Goal: Communication & Community: Answer question/provide support

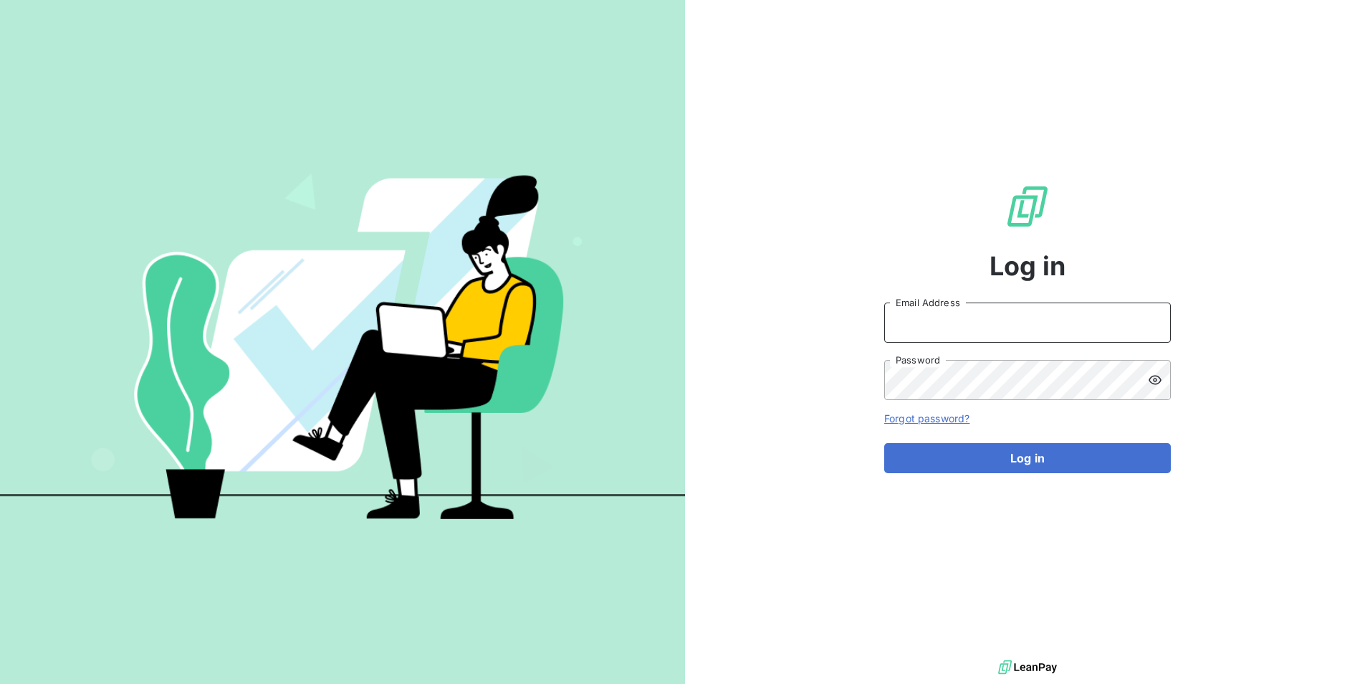
click at [909, 317] on input "Email Address" at bounding box center [1027, 322] width 287 height 40
type input "[EMAIL_ADDRESS][DOMAIN_NAME]"
click at [884, 443] on button "Log in" at bounding box center [1027, 458] width 287 height 30
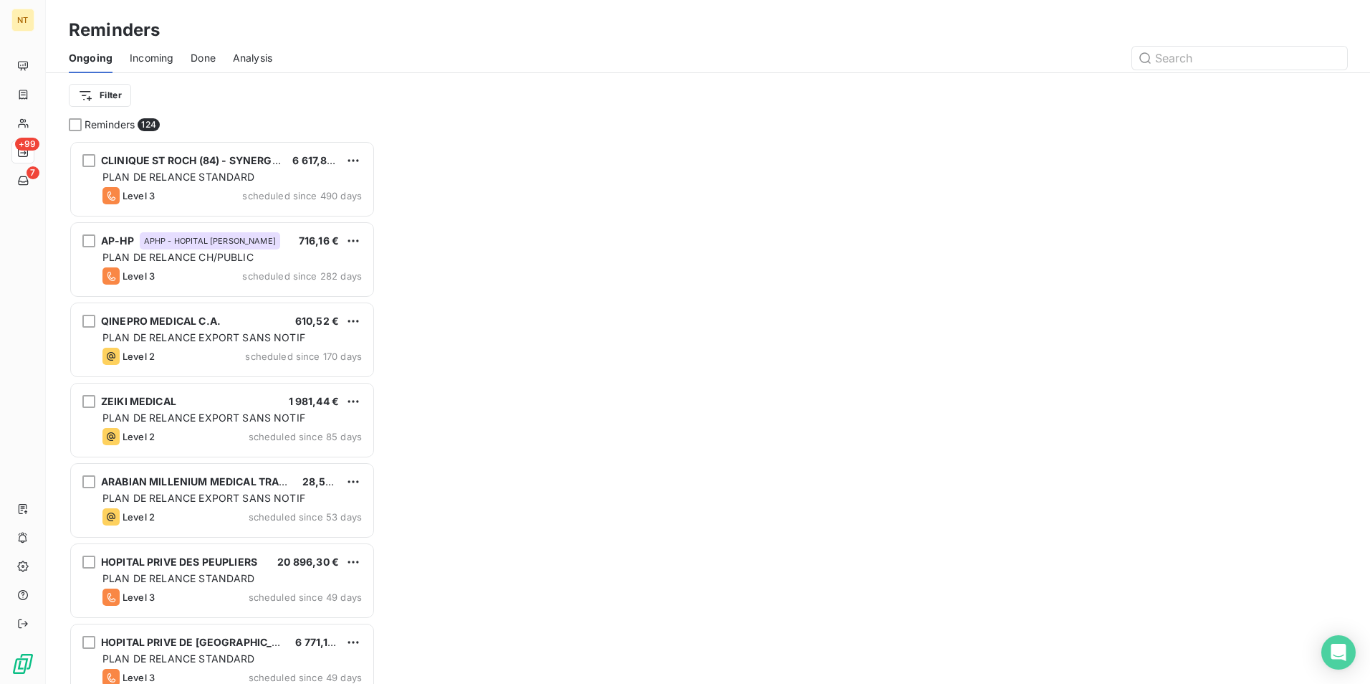
scroll to position [532, 296]
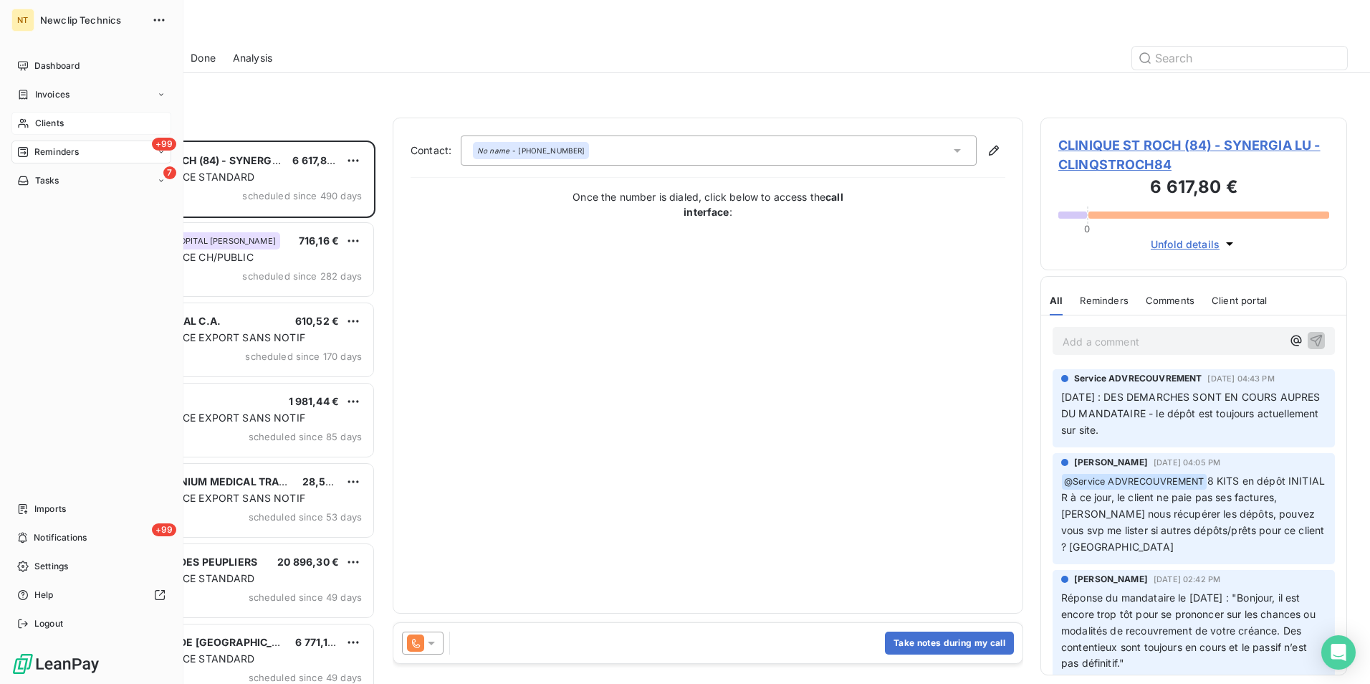
click at [62, 121] on span "Clients" at bounding box center [49, 123] width 29 height 13
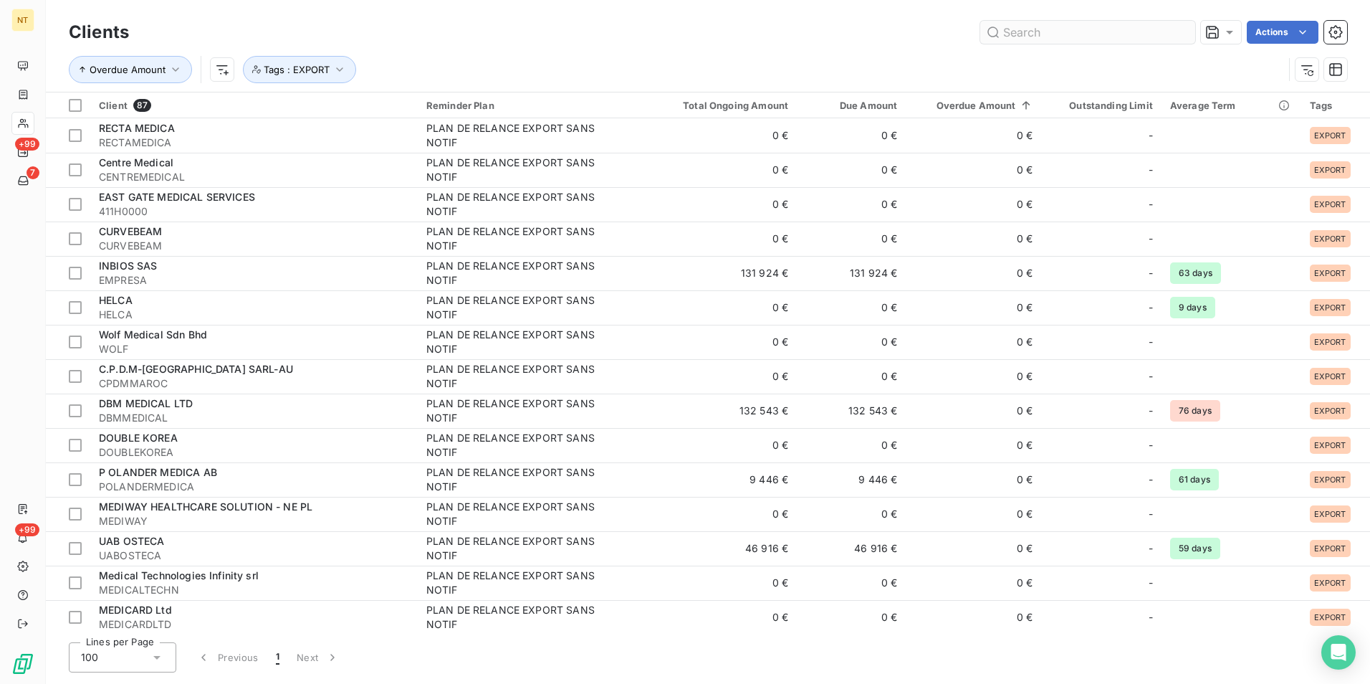
click at [1090, 37] on input "text" at bounding box center [1087, 32] width 215 height 23
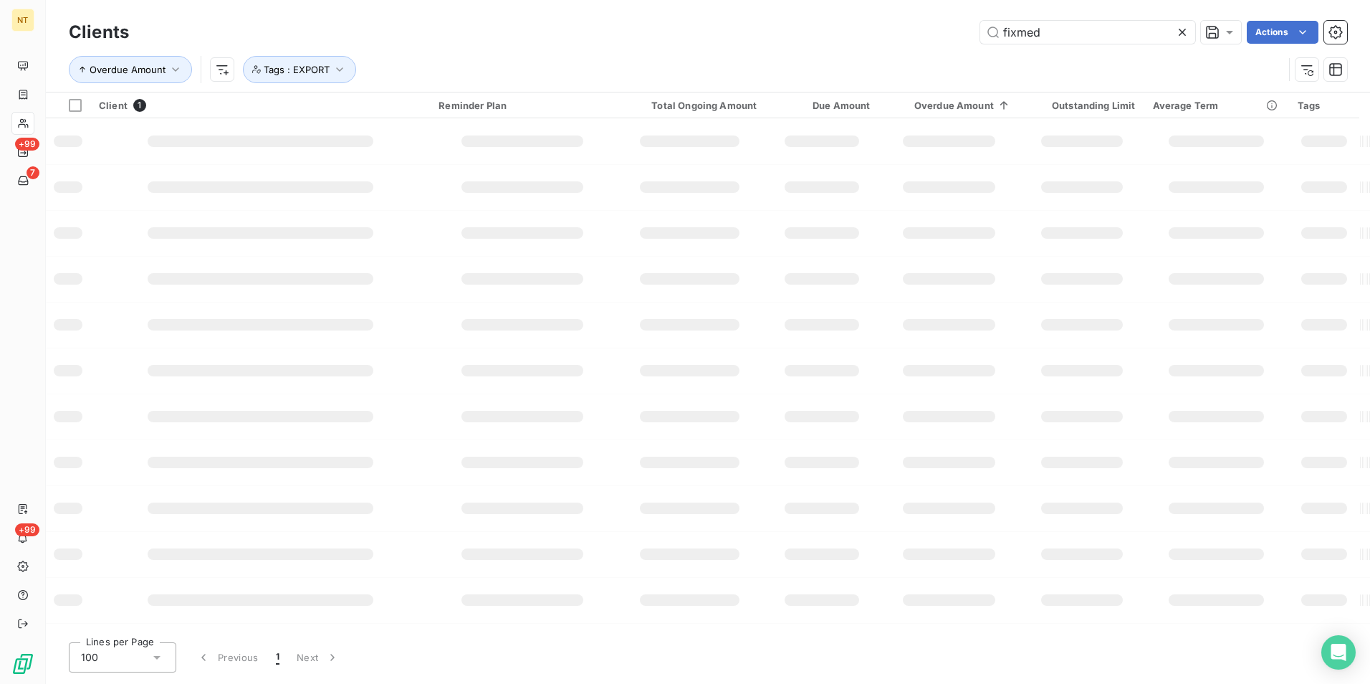
type input "fixmed"
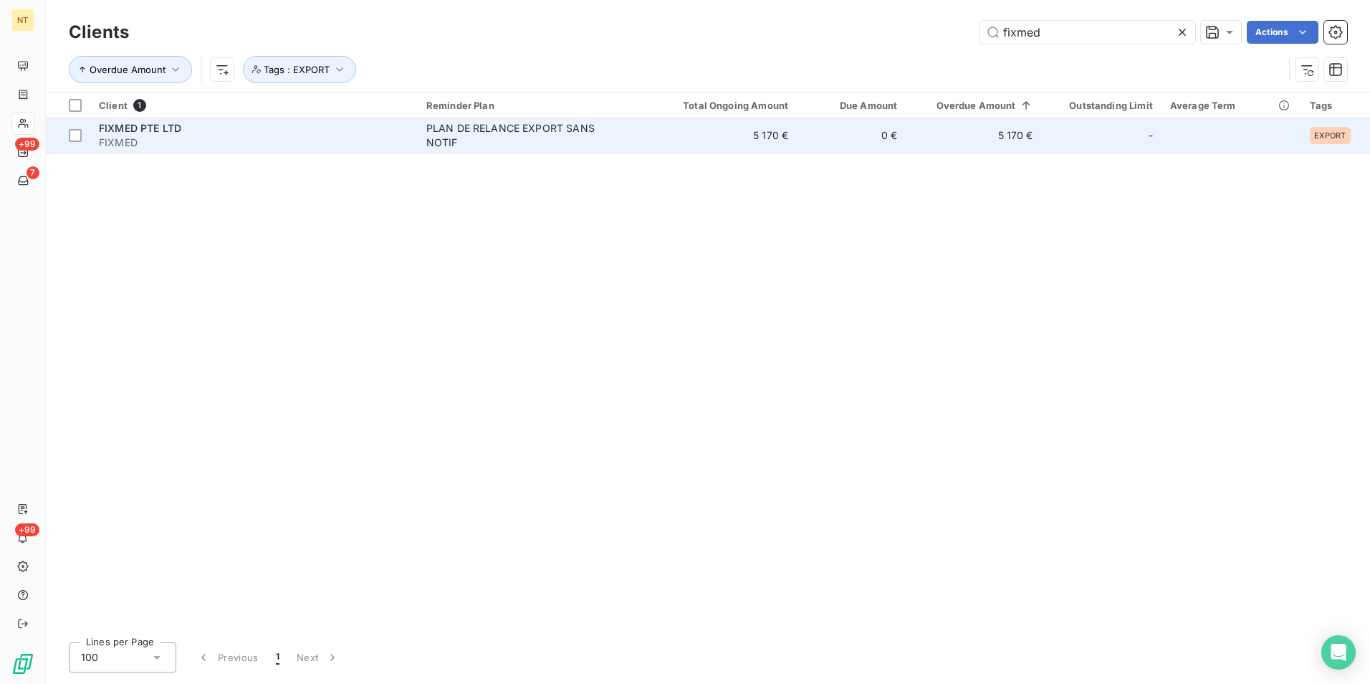
click at [749, 135] on td "5 170 €" at bounding box center [723, 135] width 145 height 34
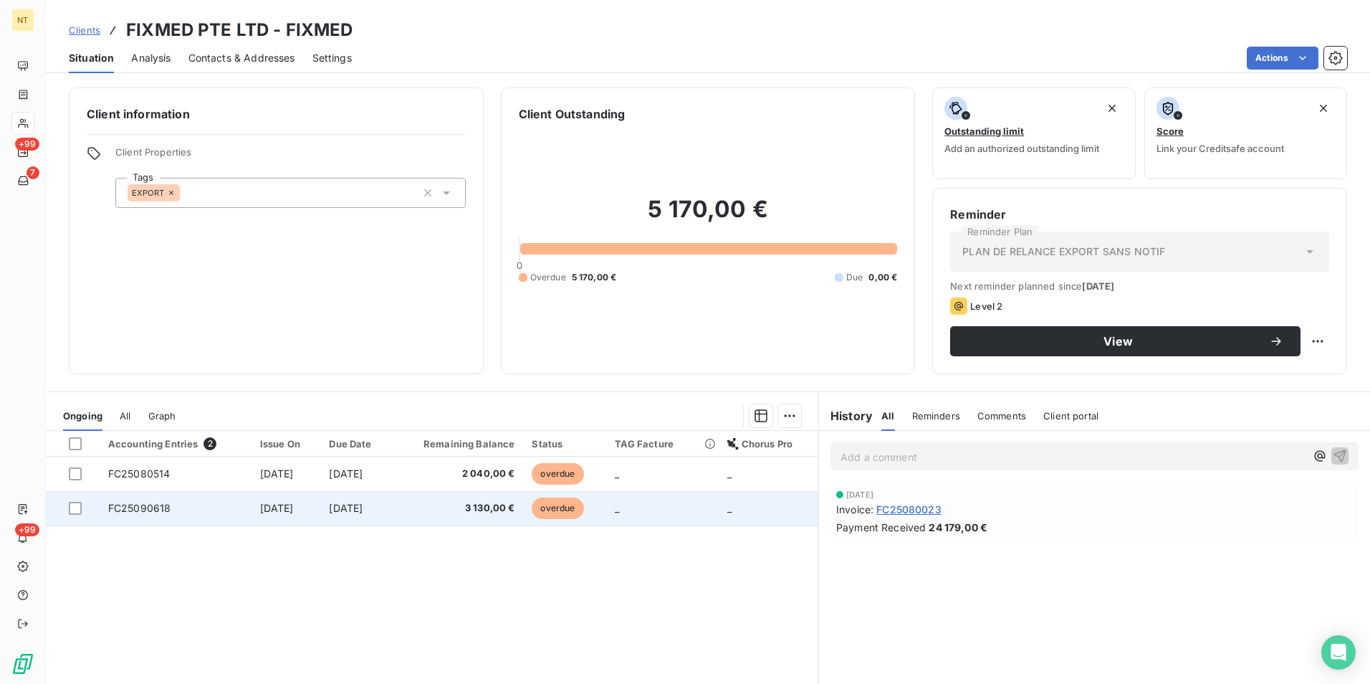
click at [430, 507] on span "3 130,00 €" at bounding box center [458, 508] width 114 height 14
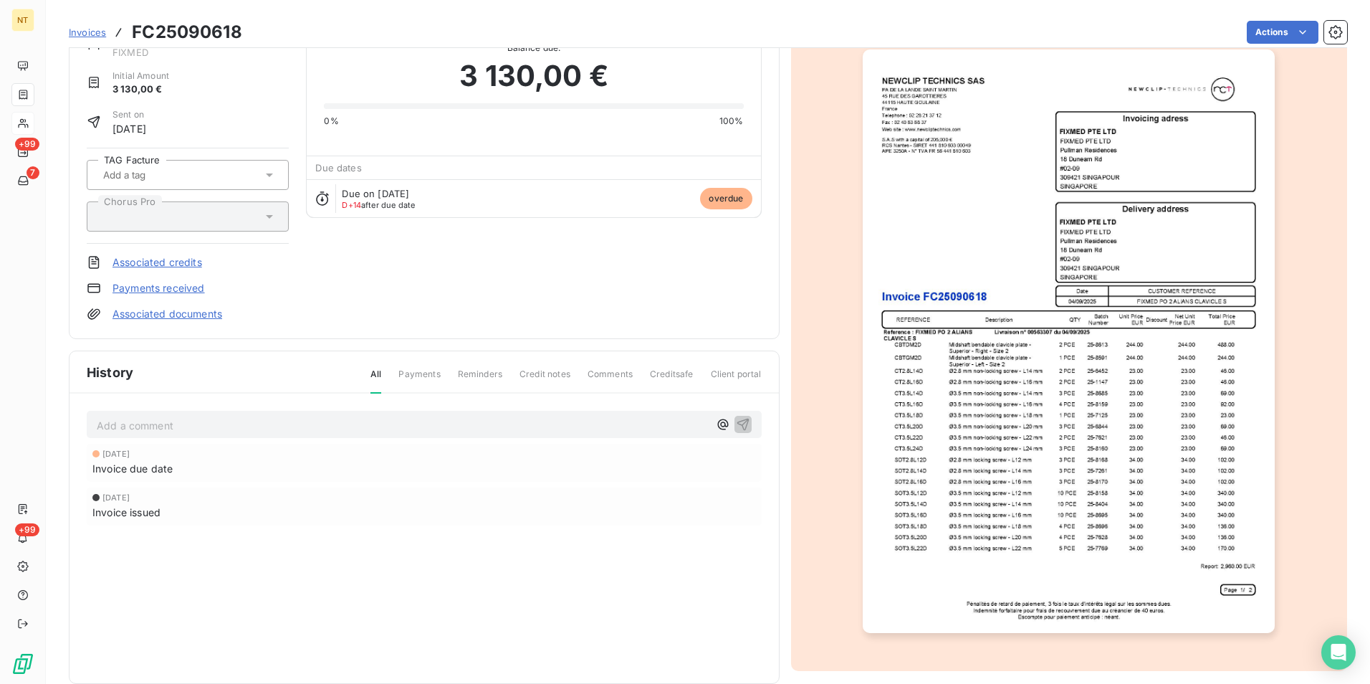
scroll to position [68, 0]
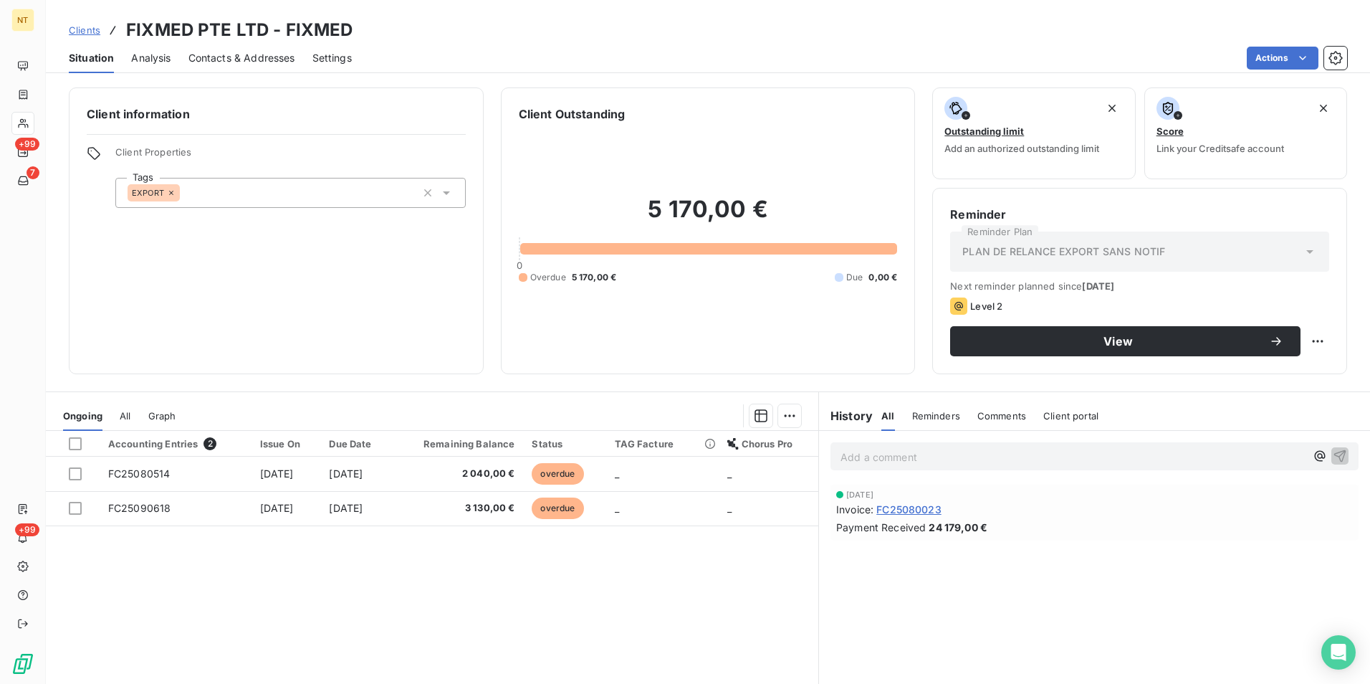
click at [1095, 243] on div "PLAN DE RELANCE EXPORT SANS NOTIF" at bounding box center [1139, 251] width 379 height 40
click at [1095, 41] on div "Clients FIXMED PTE LTD - FIXMED" at bounding box center [708, 30] width 1324 height 26
click at [756, 383] on div "Client information Client Properties Tags EXPORT Client Outstanding 5 170,00 € …" at bounding box center [708, 381] width 1324 height 605
click at [866, 449] on p "Add a comment ﻿" at bounding box center [1072, 457] width 465 height 18
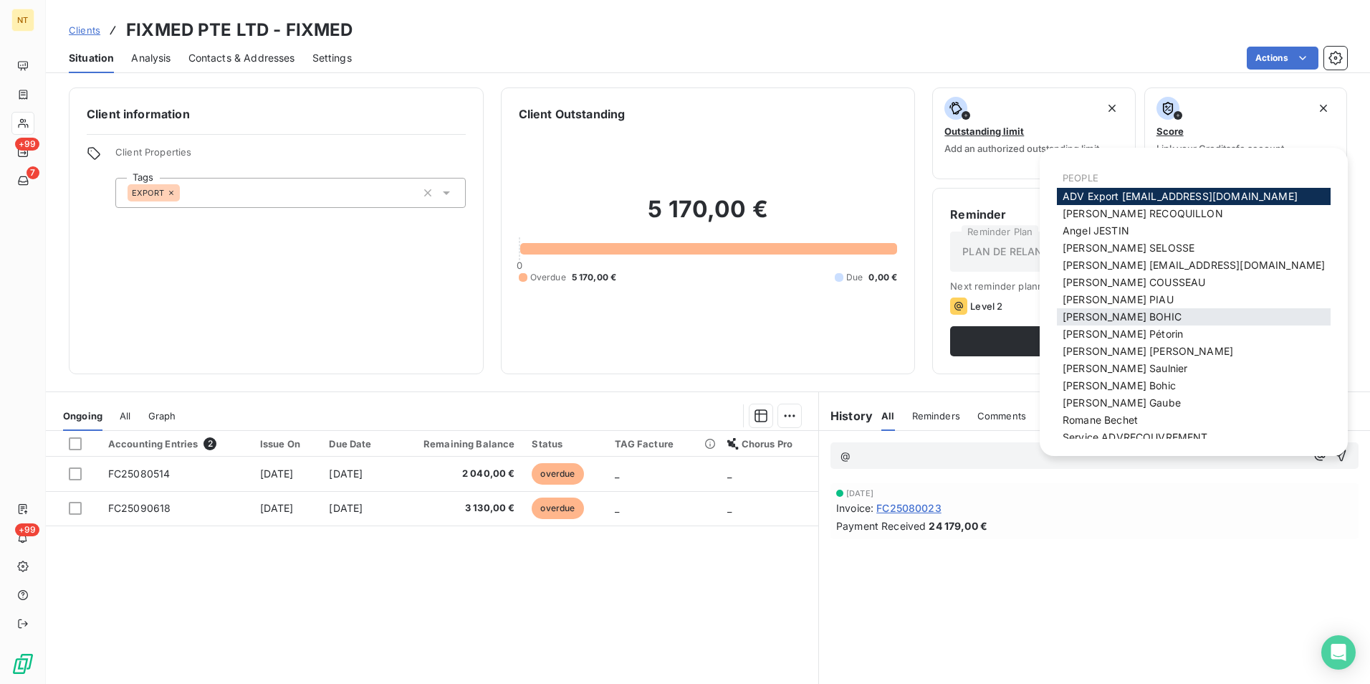
click at [1093, 320] on span "[PERSON_NAME]" at bounding box center [1122, 316] width 119 height 12
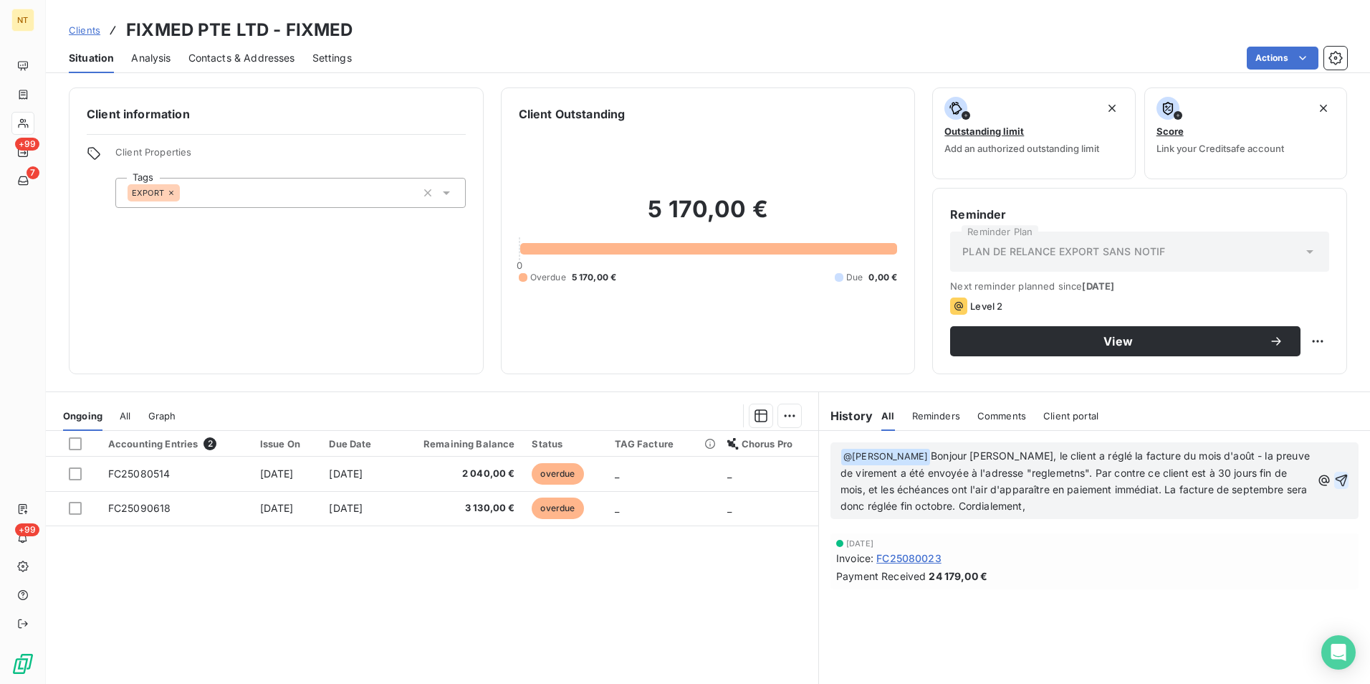
click at [1337, 479] on icon "button" at bounding box center [1341, 480] width 14 height 14
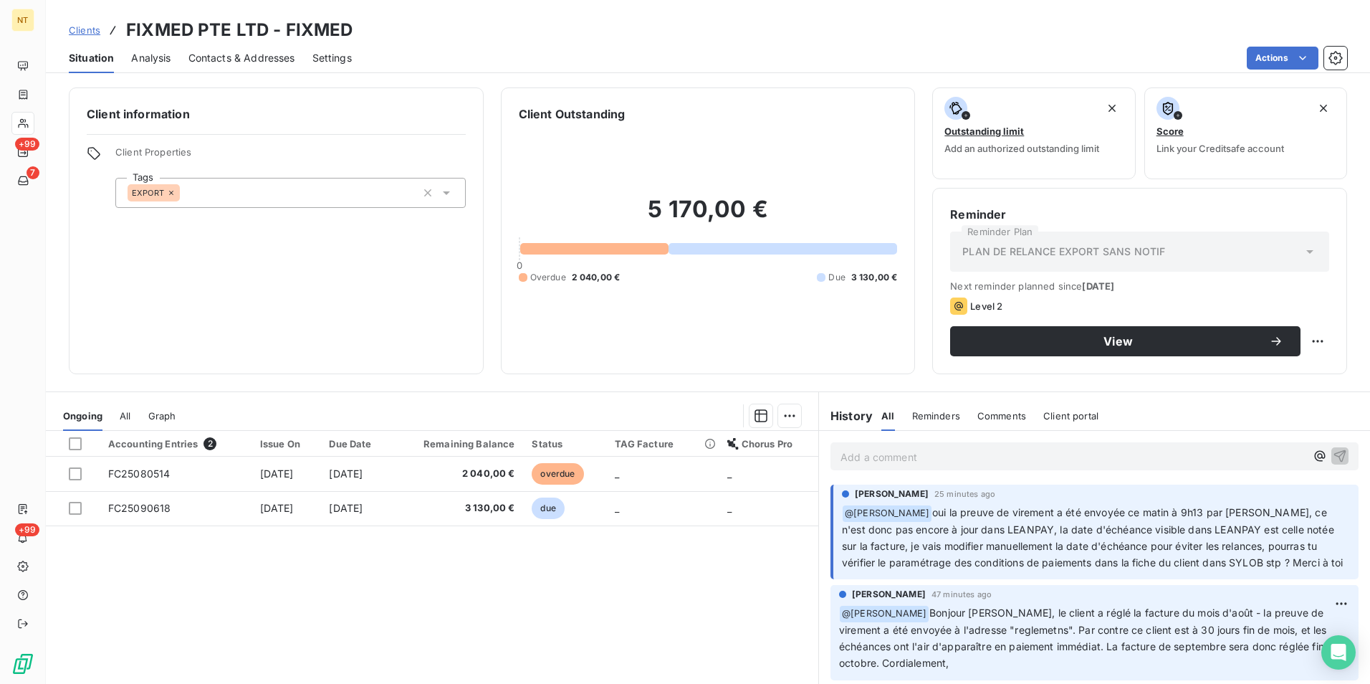
click at [1068, 451] on p "Add a comment ﻿" at bounding box center [1072, 457] width 465 height 18
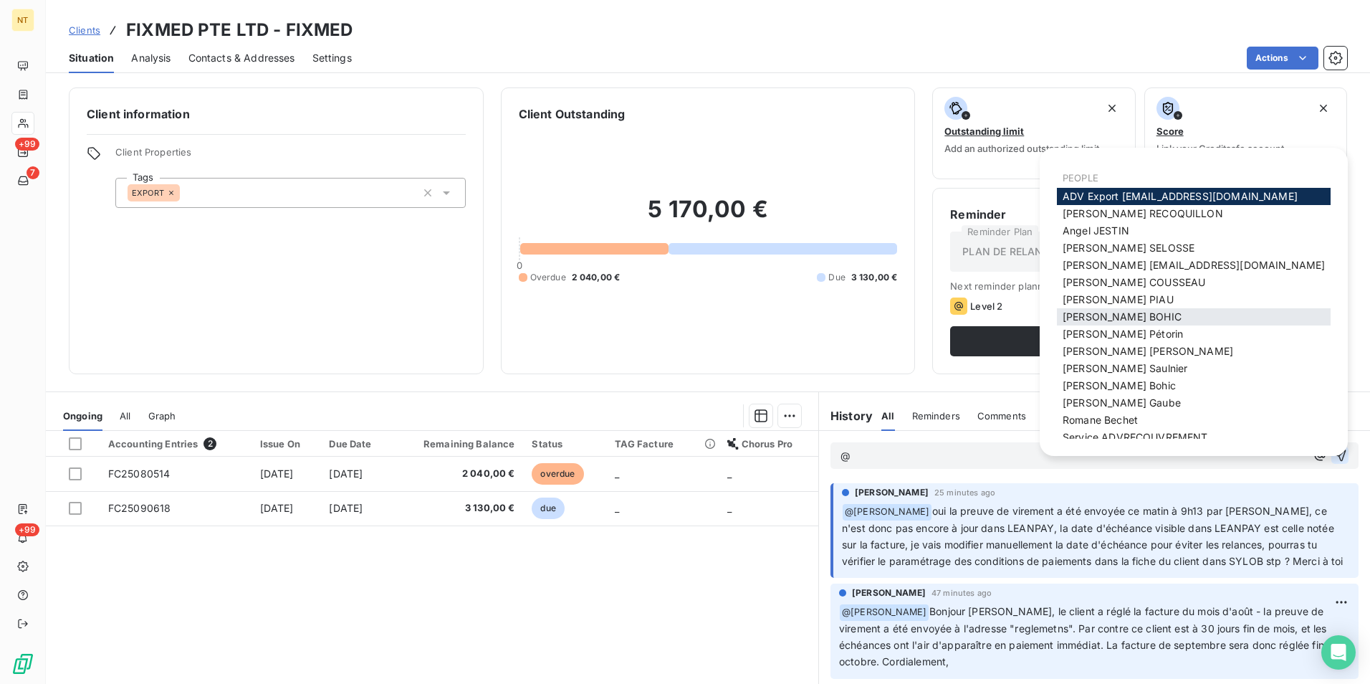
click at [1146, 313] on div "[PERSON_NAME]" at bounding box center [1194, 316] width 274 height 17
click at [1124, 313] on div "[PERSON_NAME]" at bounding box center [1194, 316] width 274 height 17
click at [1103, 312] on span "[PERSON_NAME]" at bounding box center [1122, 316] width 119 height 12
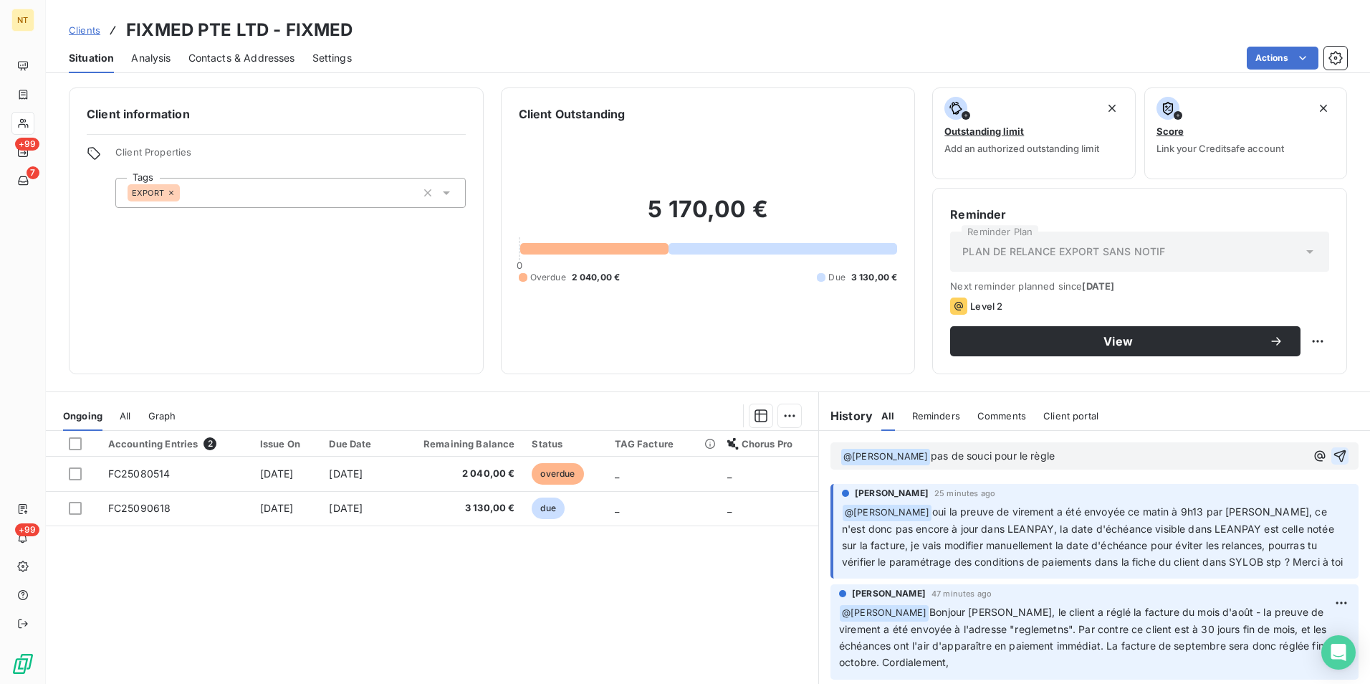
click at [950, 456] on span "pas de souci pour le règle" at bounding box center [993, 455] width 124 height 12
click at [1083, 464] on p "﻿ @ [PERSON_NAME] ﻿ pas d'urgence pour le règle" at bounding box center [1072, 456] width 465 height 17
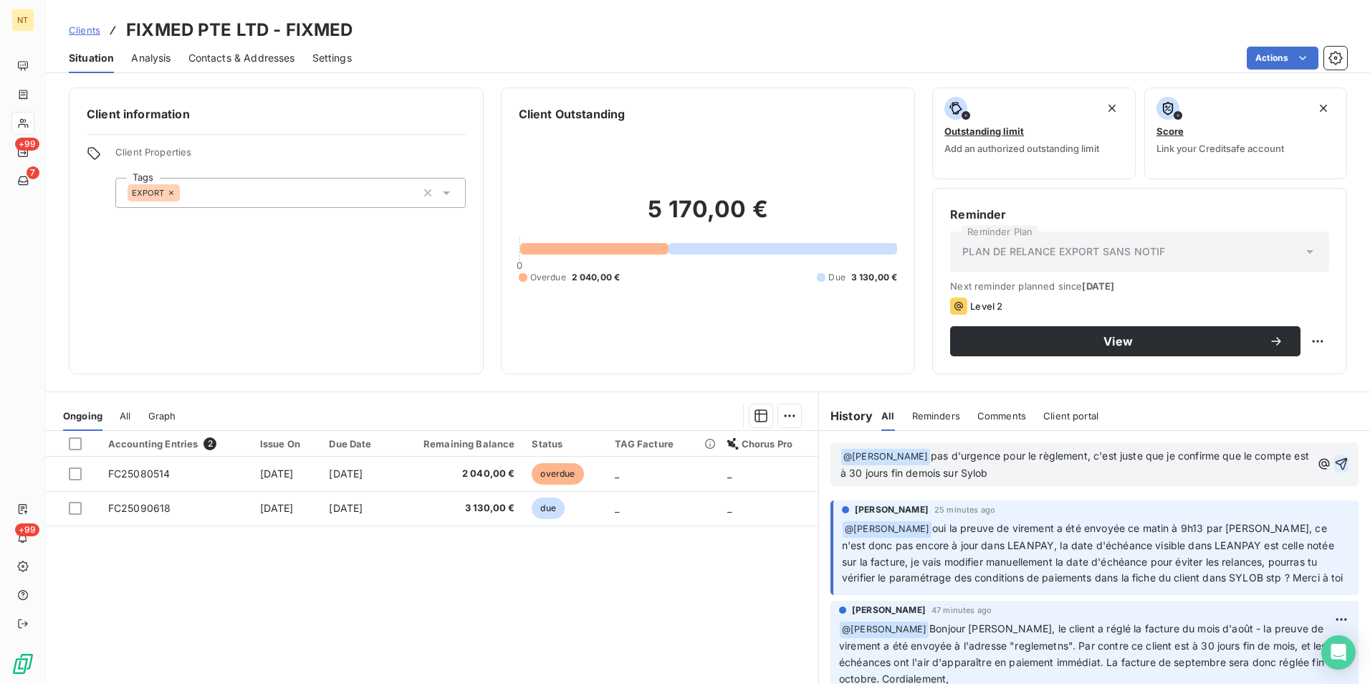
click at [912, 473] on span "pas d'urgence pour le règlement, c'est juste que je confirme que le compte est …" at bounding box center [1075, 463] width 471 height 29
click at [1027, 474] on p "﻿ @ [PERSON_NAME] ﻿ pas d'urgence pour le règlement, c'est juste que je confirm…" at bounding box center [1075, 465] width 471 height 34
